Goal: Transaction & Acquisition: Purchase product/service

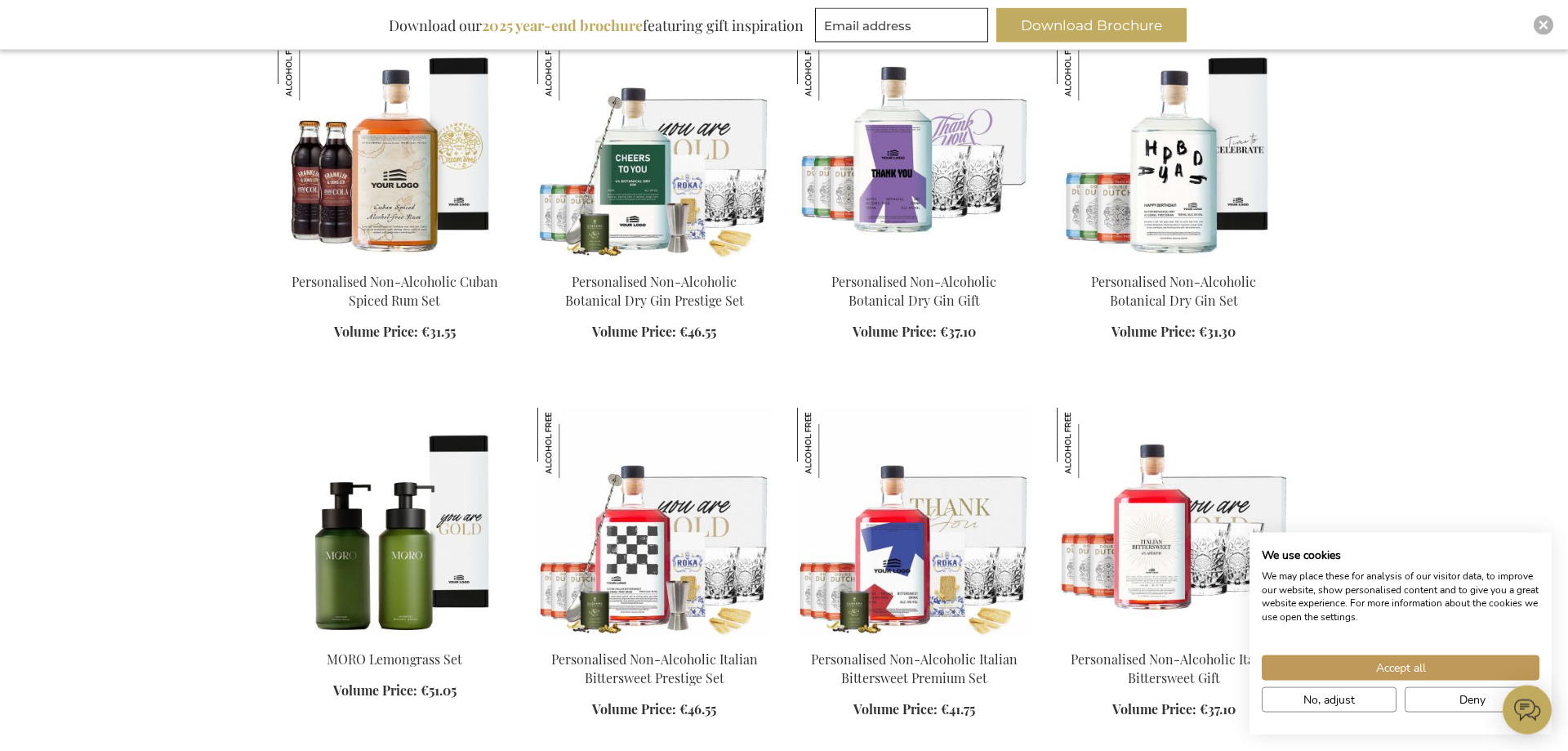
scroll to position [1600, 0]
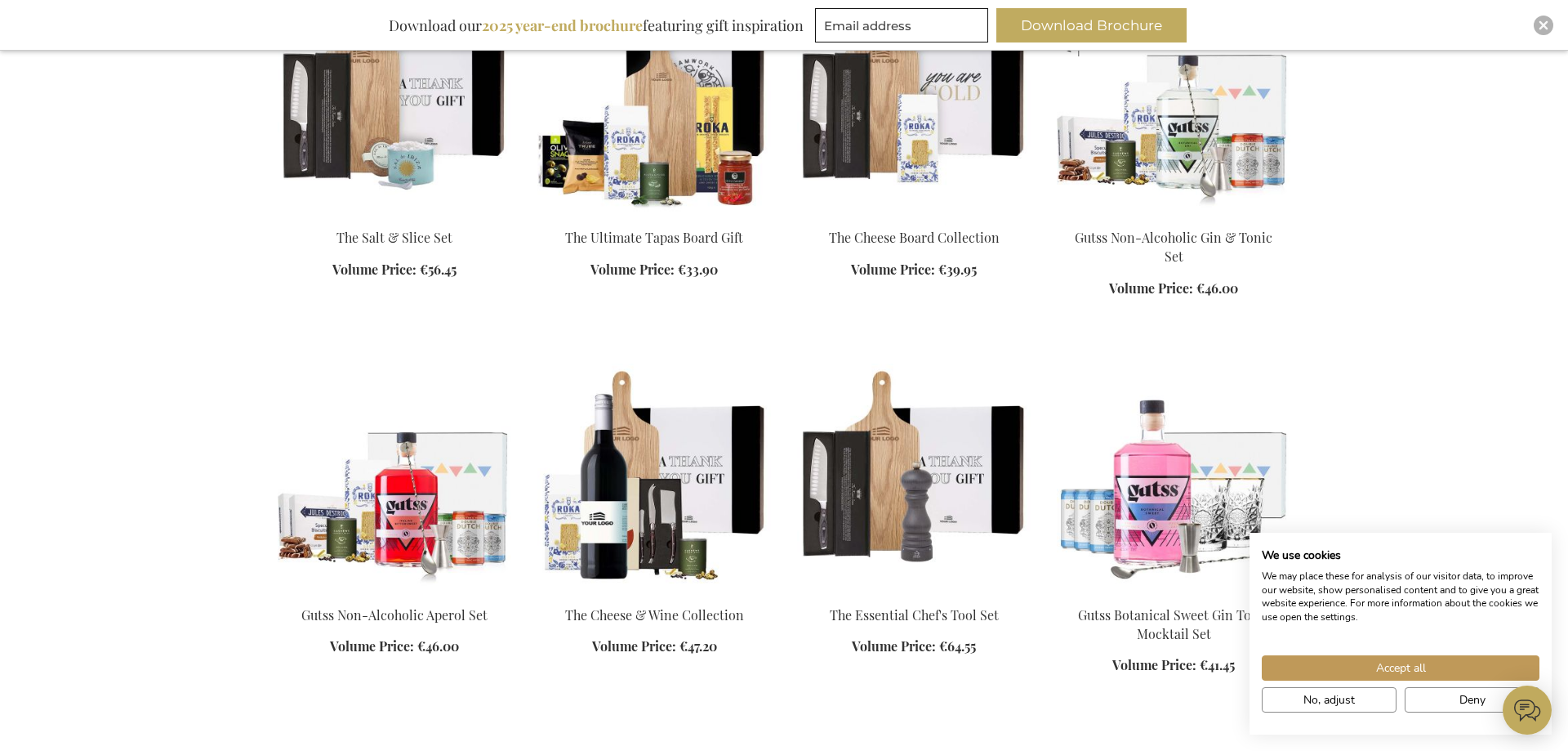
scroll to position [3168, 0]
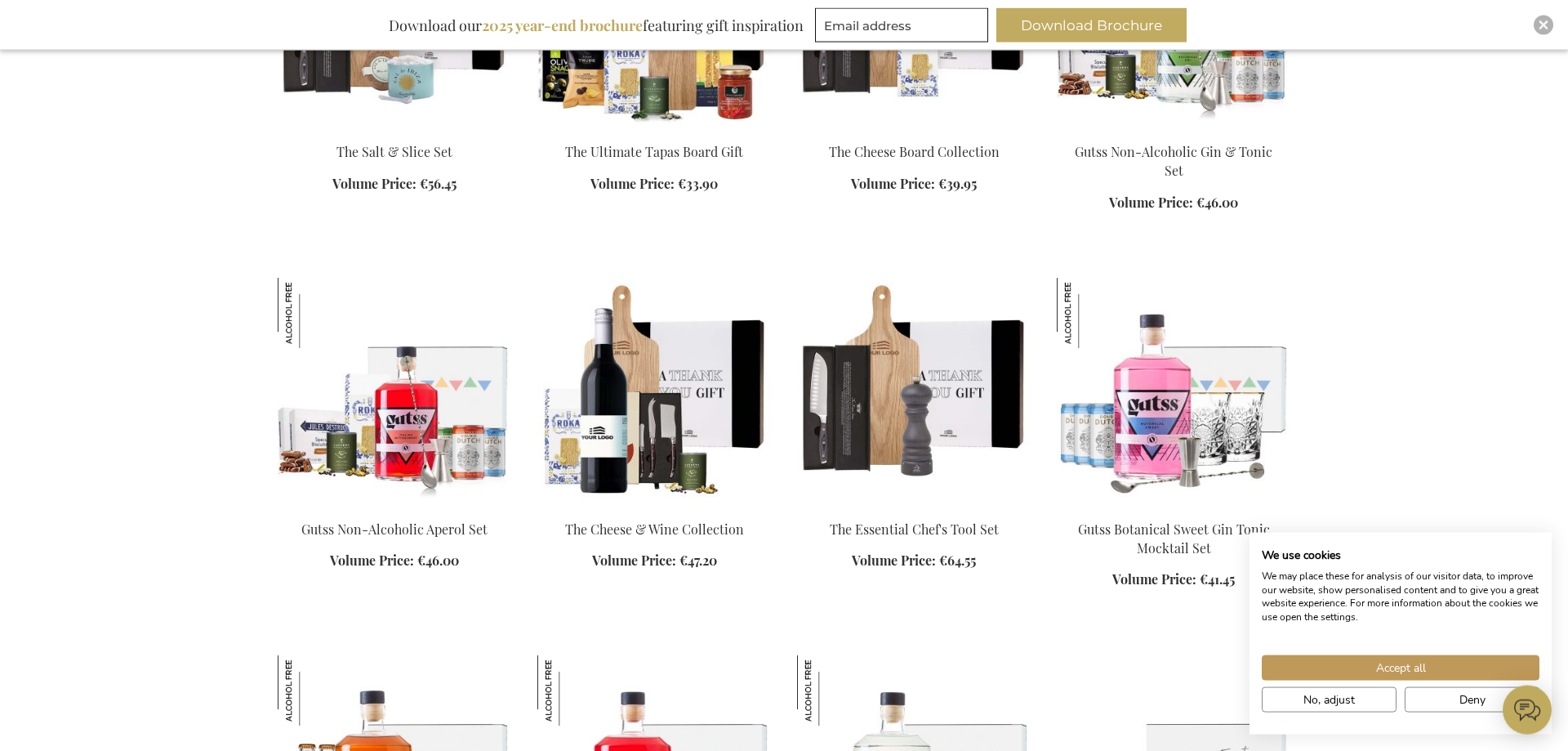
scroll to position [3832, 0]
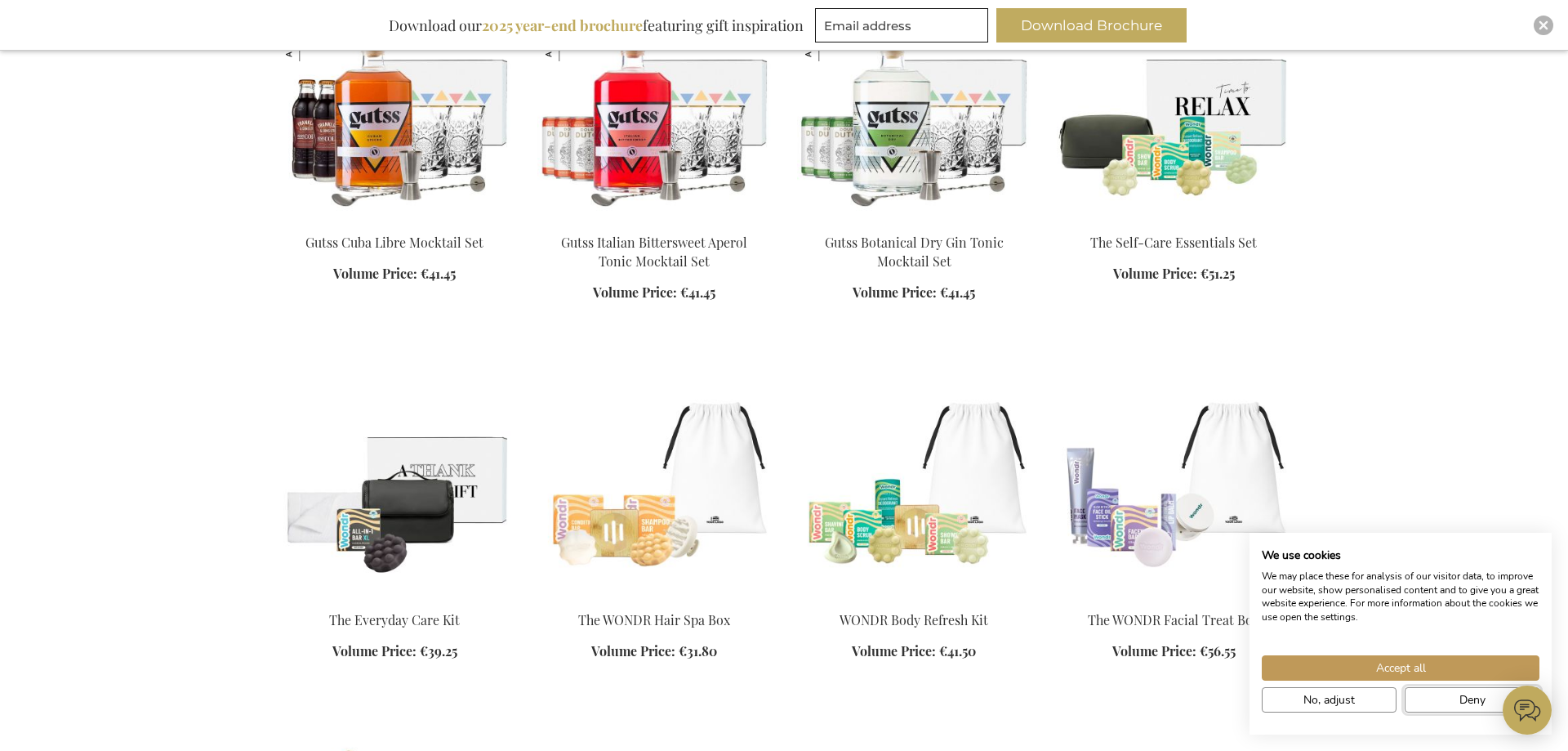
click at [1446, 703] on button "Deny" at bounding box center [1472, 699] width 135 height 25
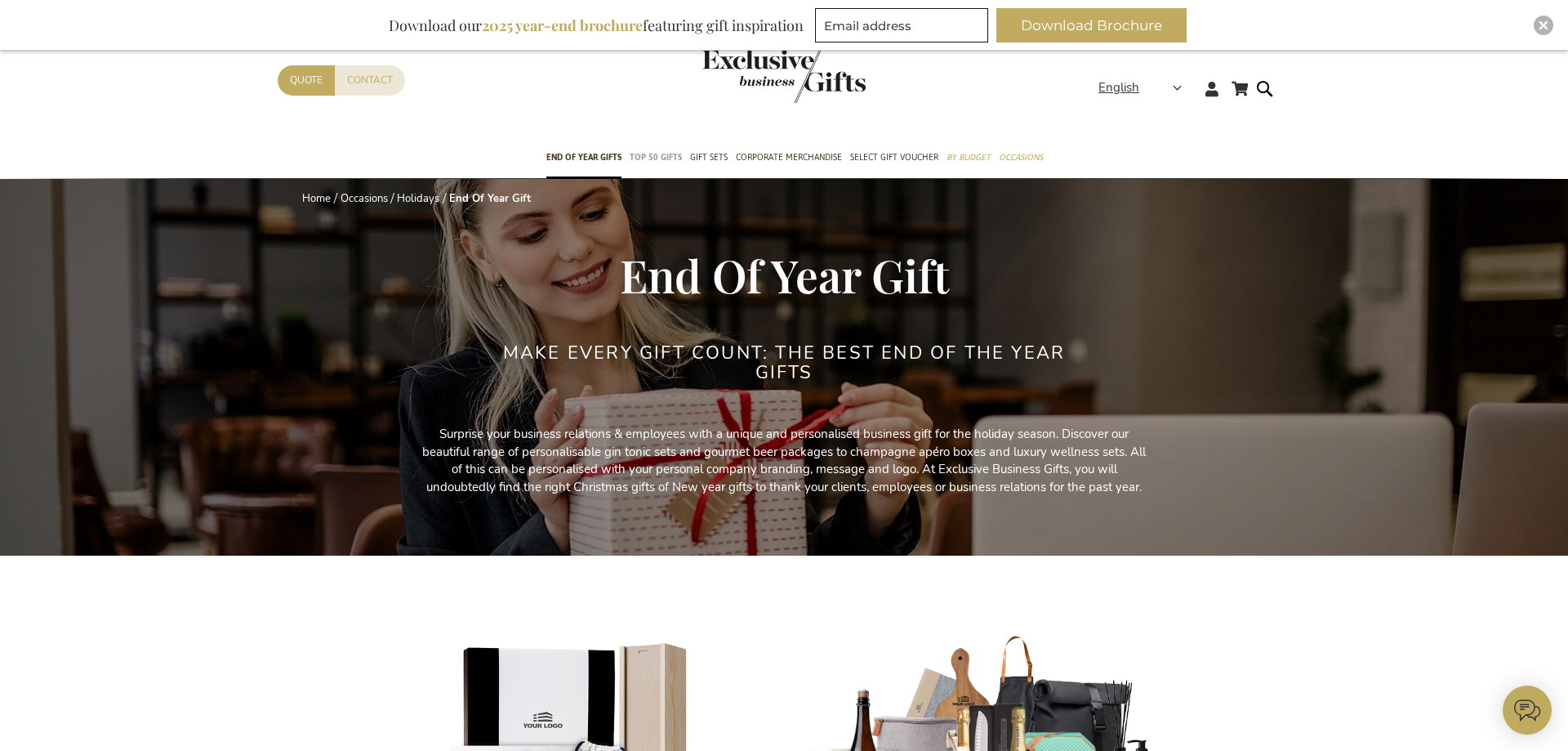
click at [659, 159] on span "TOP 50 Gifts" at bounding box center [655, 157] width 53 height 17
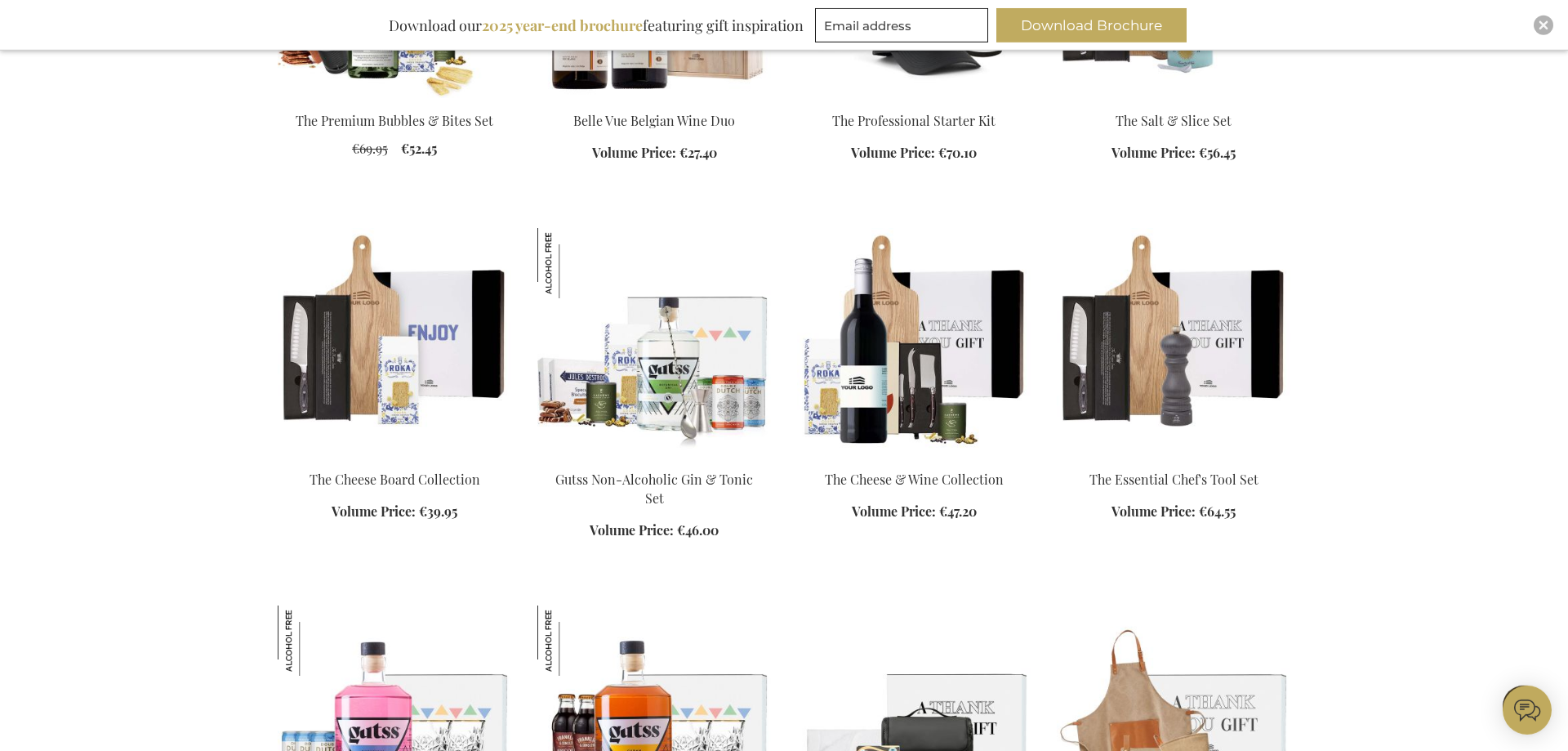
scroll to position [1417, 0]
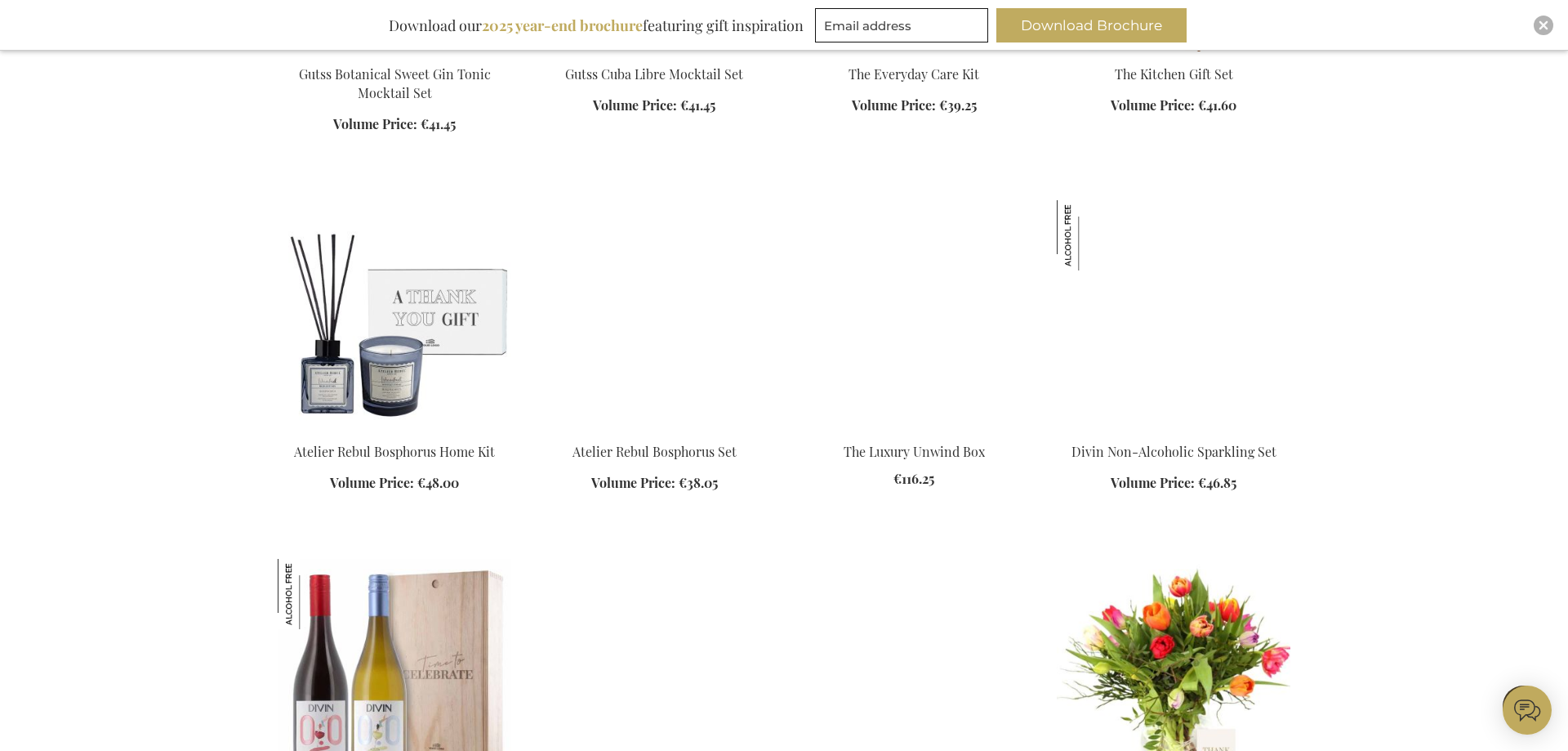
scroll to position [2218, 0]
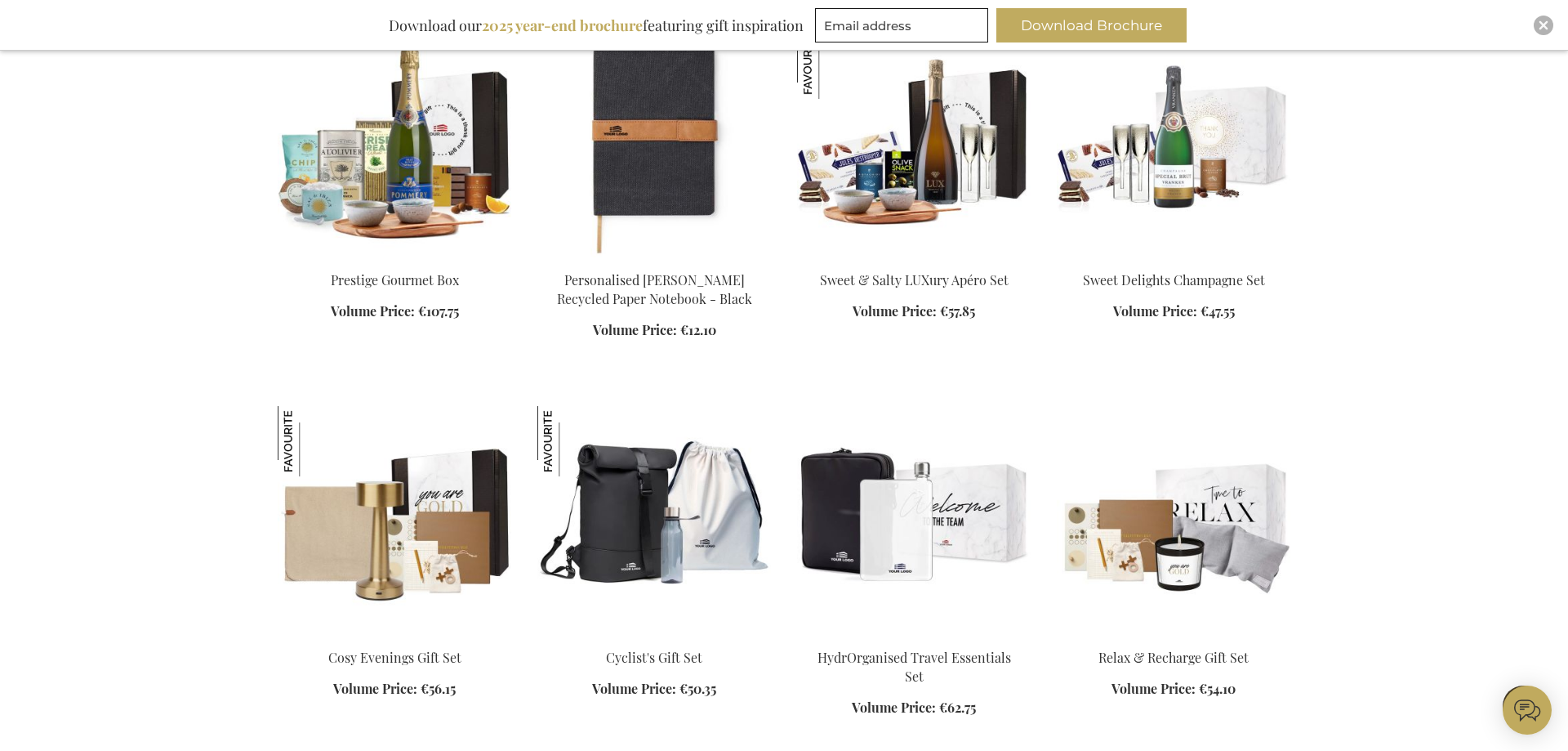
scroll to position [4999, 0]
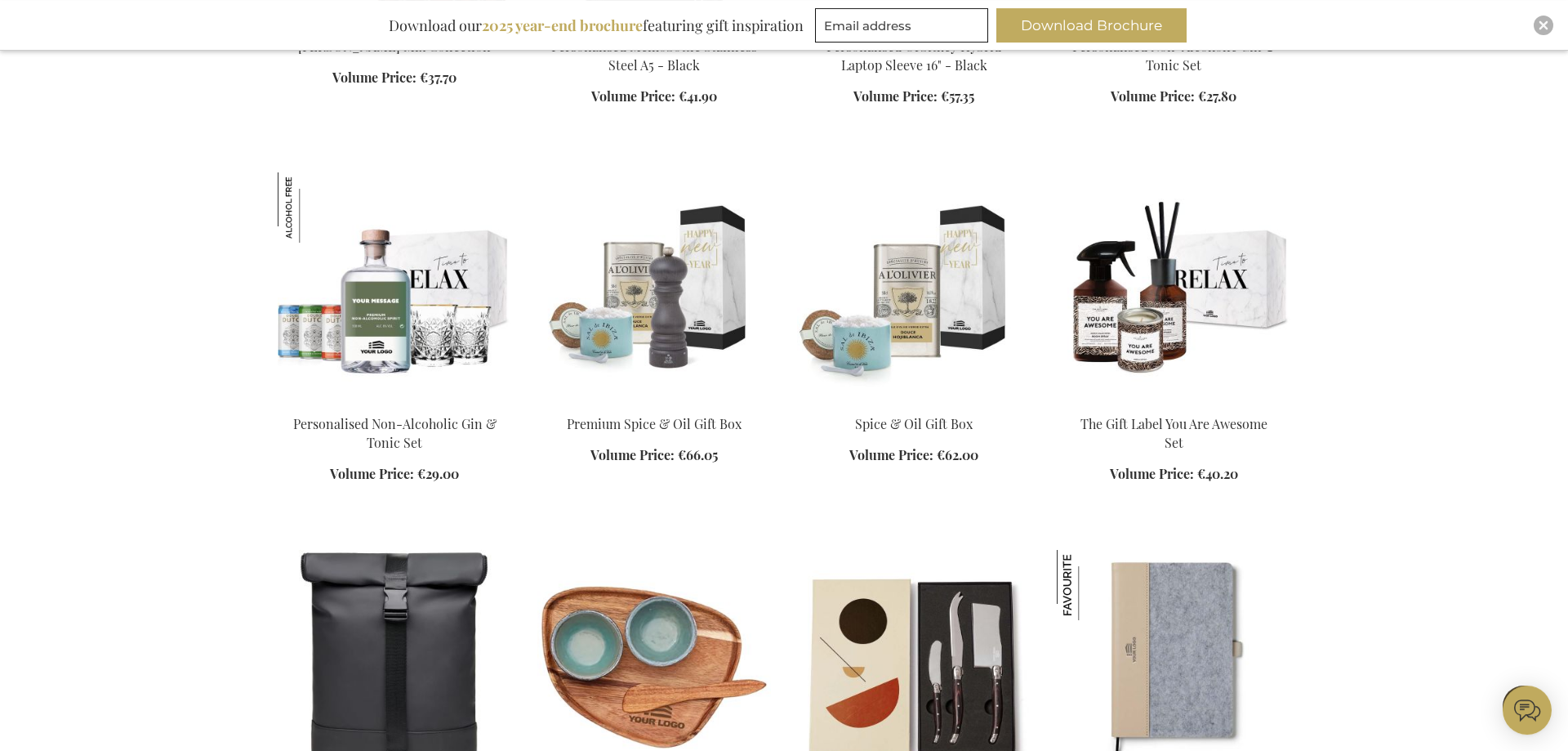
scroll to position [6499, 0]
